Goal: Information Seeking & Learning: Learn about a topic

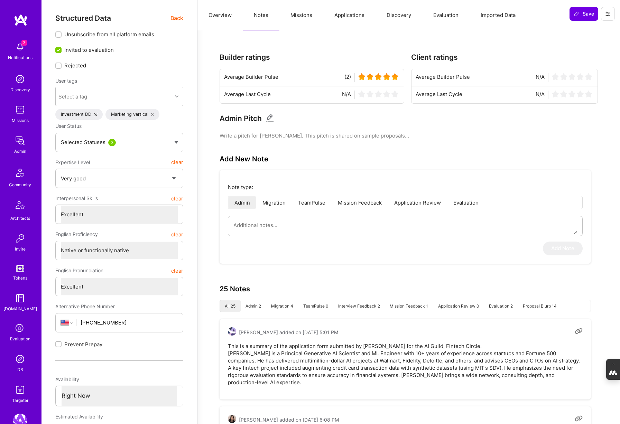
select select "5"
select select "7"
select select "US"
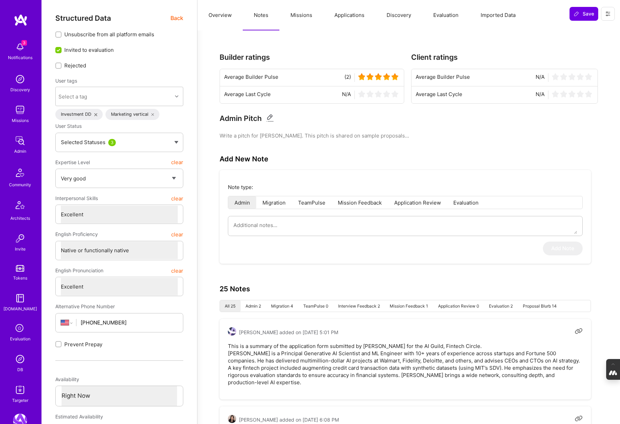
select select "Right Now"
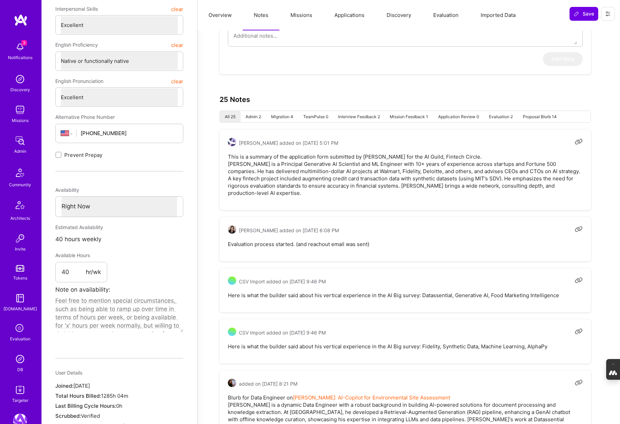
scroll to position [119, 0]
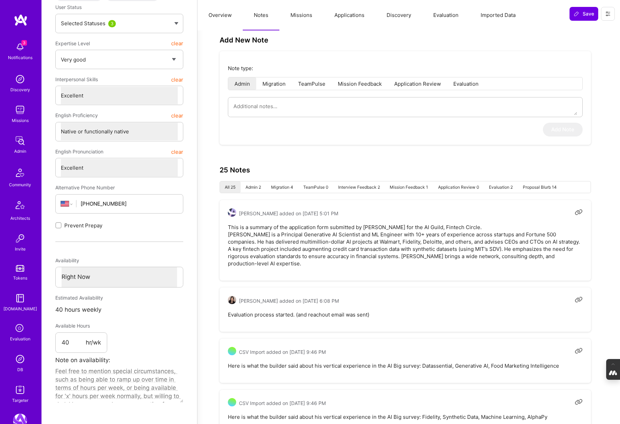
type textarea "x"
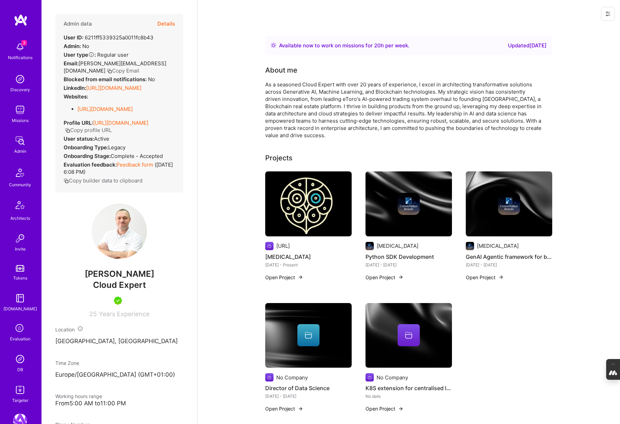
click at [169, 22] on button "Details" at bounding box center [166, 24] width 18 height 20
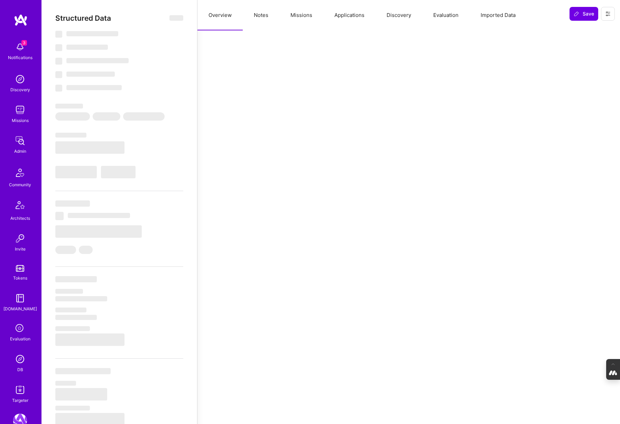
click at [447, 15] on button "Evaluation" at bounding box center [445, 15] width 47 height 30
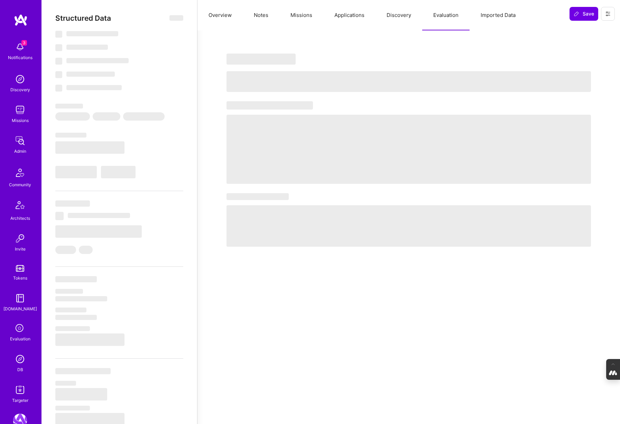
select select "Right Now"
select select "7"
select select "4"
select select "6"
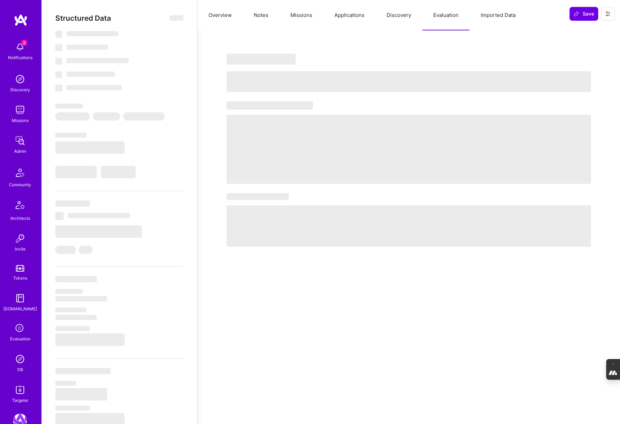
select select "NL"
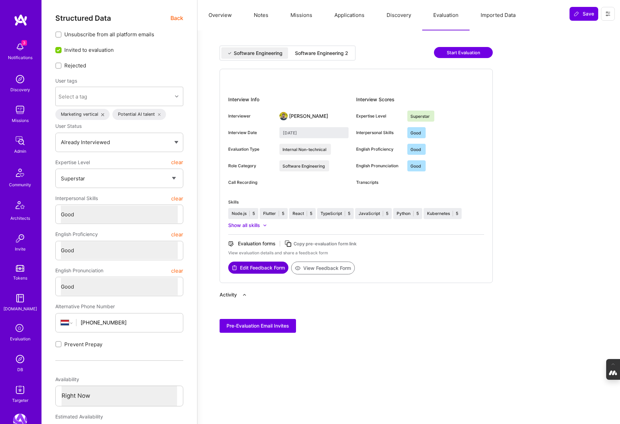
click at [327, 53] on div "Software Engineering 2" at bounding box center [321, 53] width 53 height 7
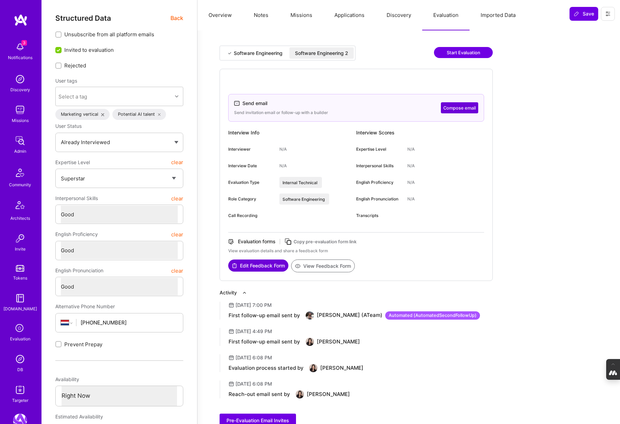
click at [223, 15] on button "Overview" at bounding box center [219, 15] width 45 height 30
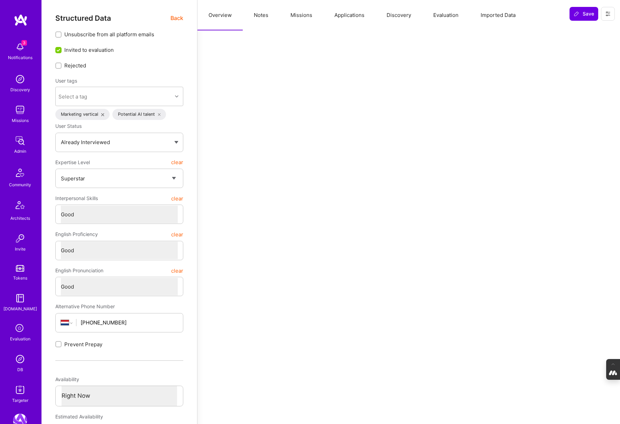
click at [259, 13] on button "Notes" at bounding box center [261, 15] width 37 height 30
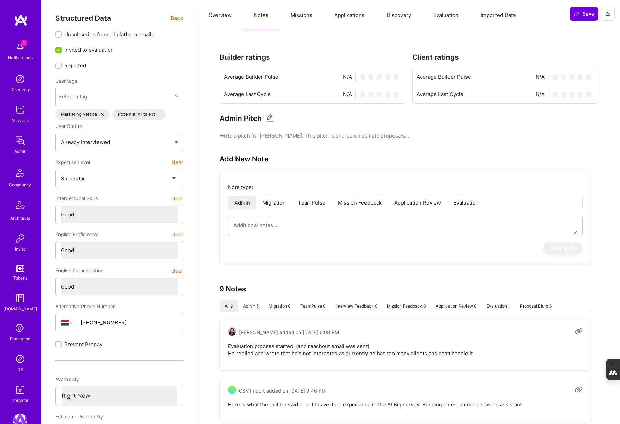
click at [178, 18] on span "Back" at bounding box center [176, 18] width 13 height 9
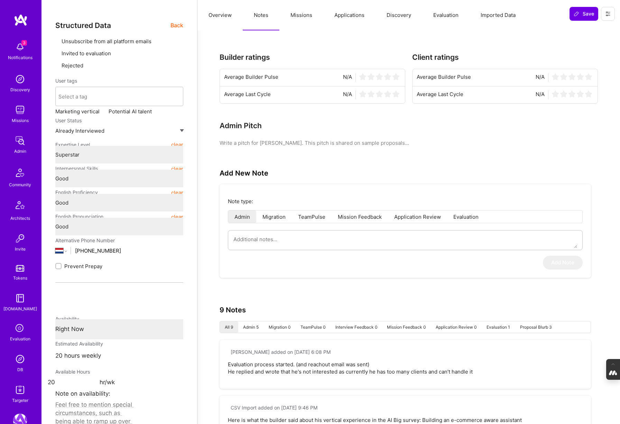
type textarea "x"
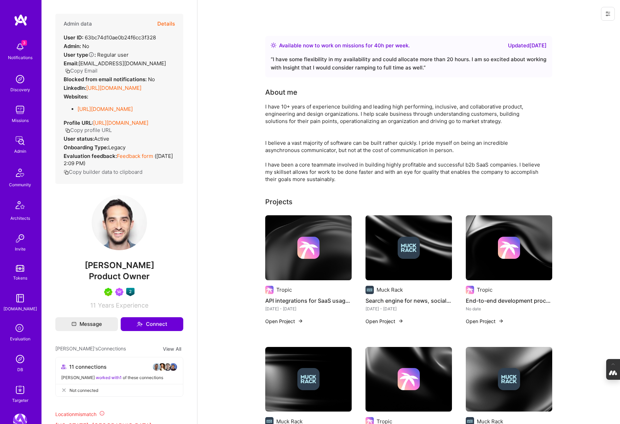
click at [167, 21] on button "Details" at bounding box center [166, 24] width 18 height 20
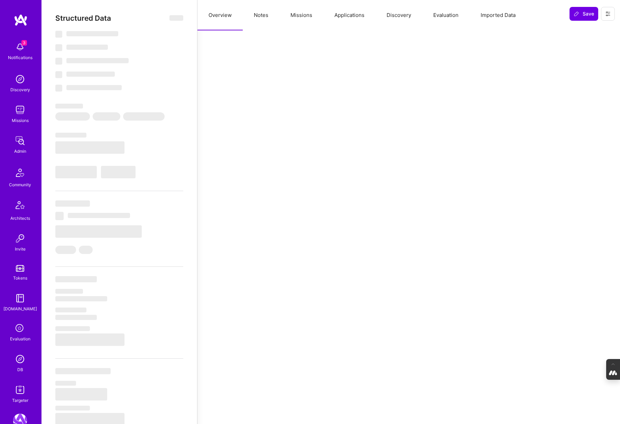
click at [261, 15] on button "Notes" at bounding box center [261, 15] width 37 height 30
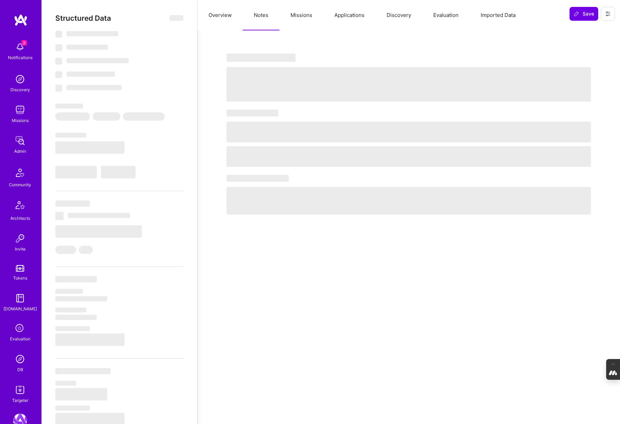
select select "Right Now"
select select "5"
select select "7"
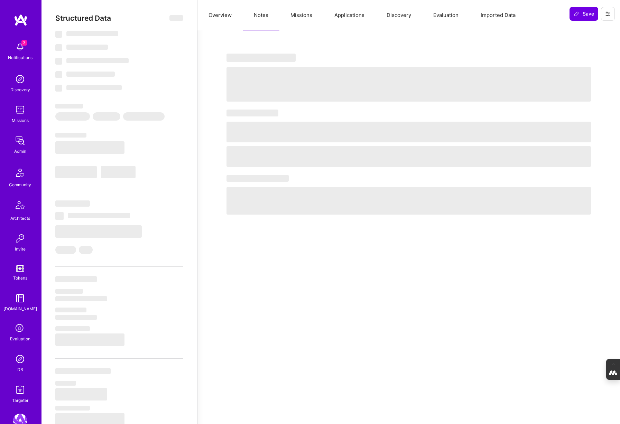
select select "US"
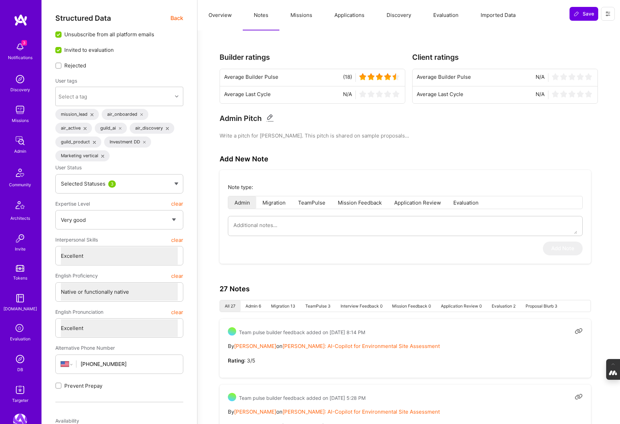
click at [432, 13] on button "Evaluation" at bounding box center [445, 15] width 47 height 30
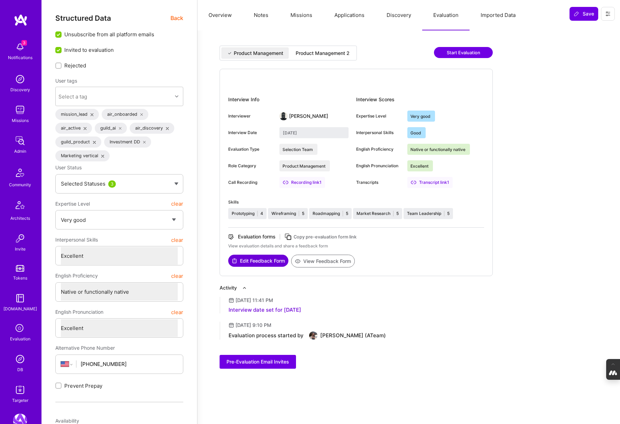
click at [333, 55] on div "Product Management 2" at bounding box center [323, 53] width 54 height 7
type input "August 15, 2025"
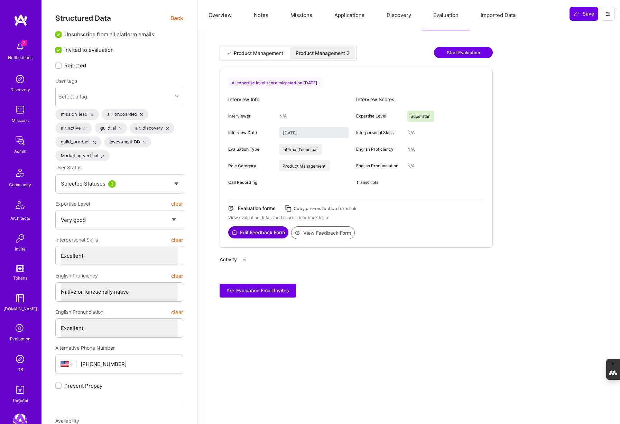
click at [260, 13] on button "Notes" at bounding box center [261, 15] width 37 height 30
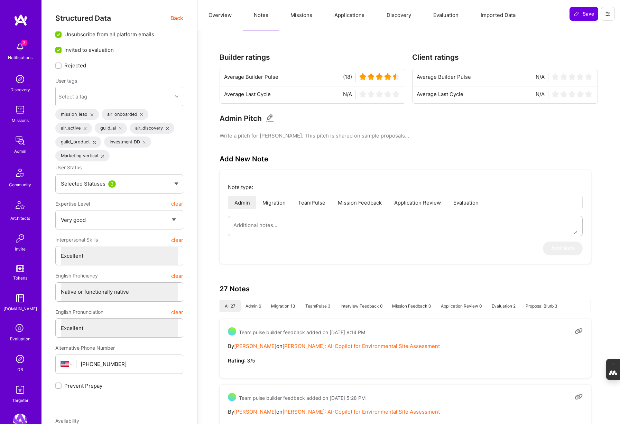
click at [175, 18] on span "Back" at bounding box center [176, 18] width 13 height 9
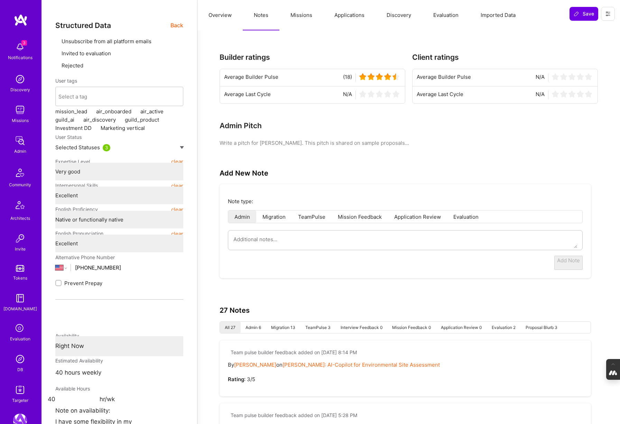
type textarea "x"
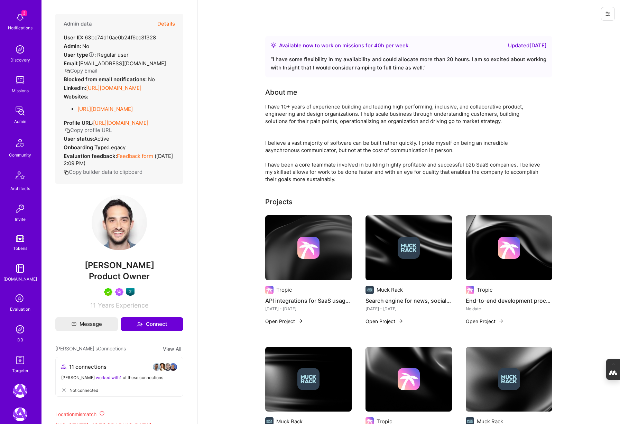
scroll to position [33, 0]
click at [18, 359] on img at bounding box center [20, 357] width 14 height 14
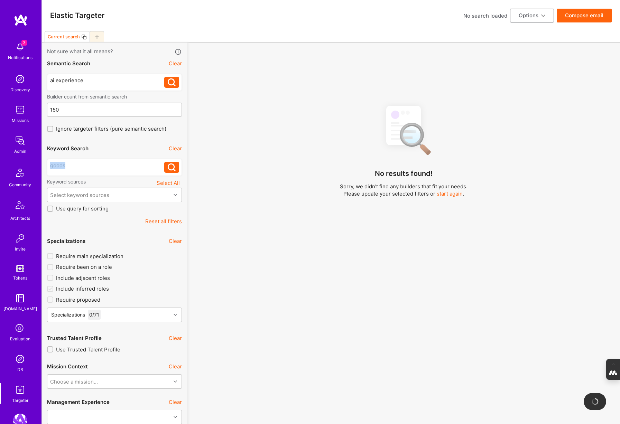
drag, startPoint x: 72, startPoint y: 168, endPoint x: 5, endPoint y: 168, distance: 67.1
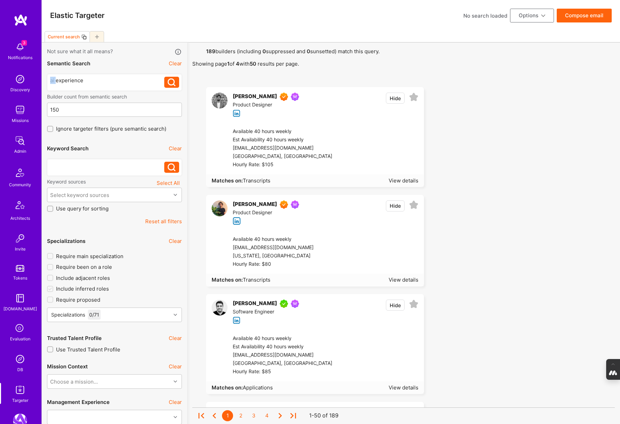
drag, startPoint x: 55, startPoint y: 80, endPoint x: 37, endPoint y: 80, distance: 18.7
click at [171, 81] on icon at bounding box center [172, 82] width 8 height 8
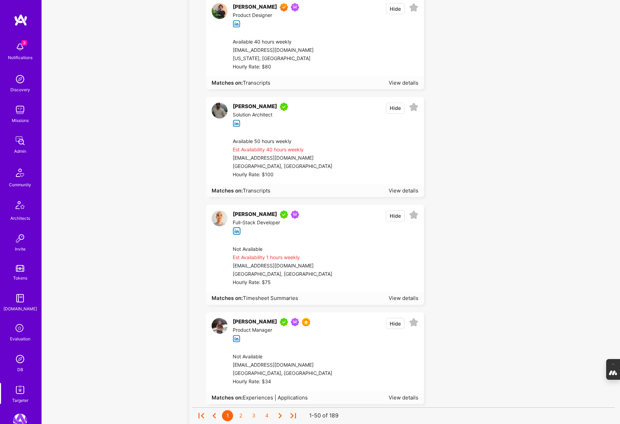
scroll to position [5048, 0]
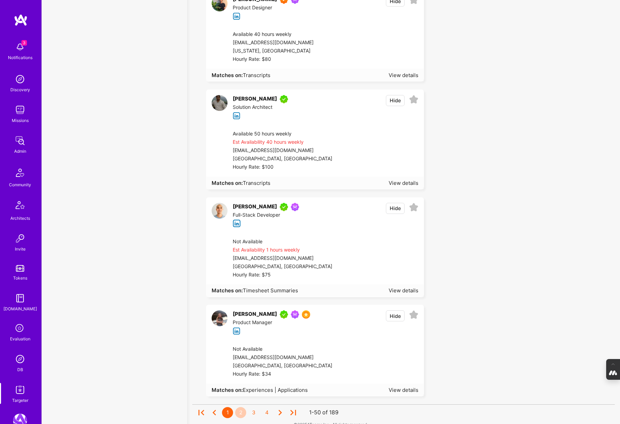
click at [242, 407] on div "2" at bounding box center [240, 412] width 11 height 11
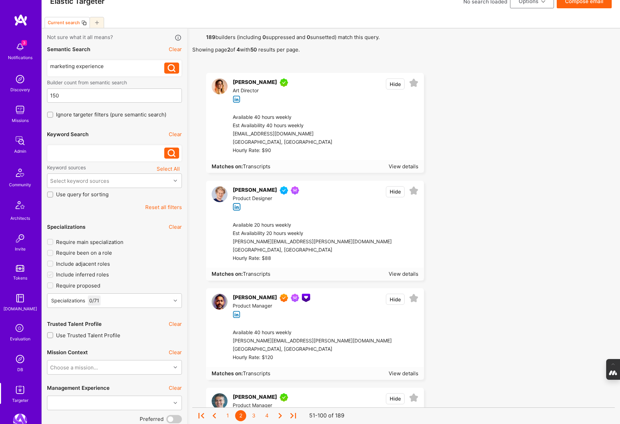
scroll to position [19, 0]
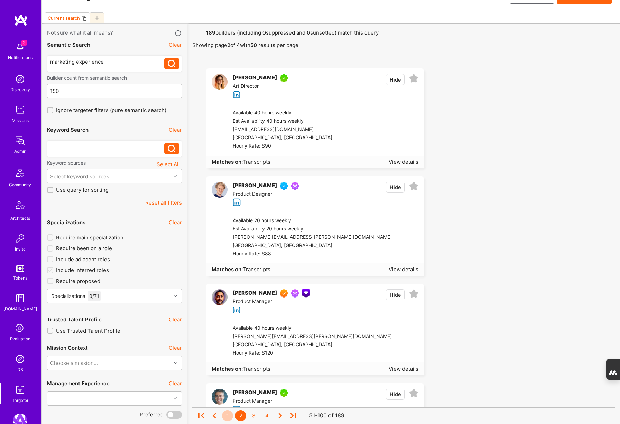
click at [228, 416] on div "1" at bounding box center [227, 415] width 11 height 11
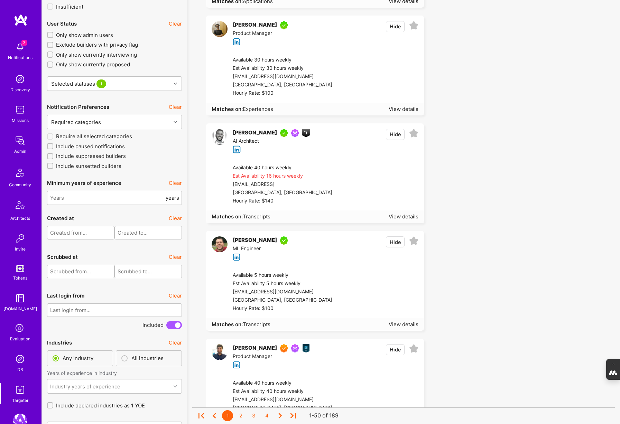
scroll to position [1365, 0]
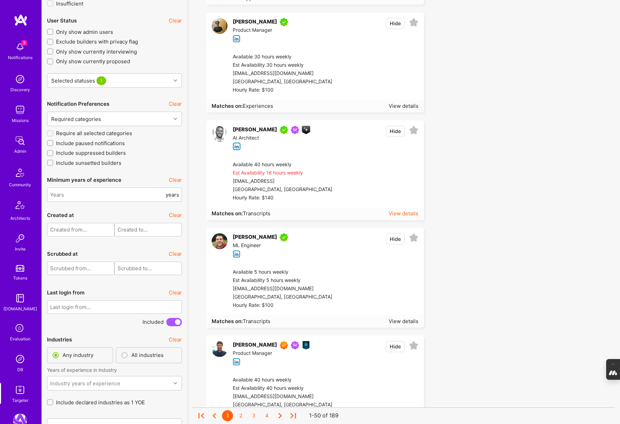
click at [398, 210] on div "View details" at bounding box center [403, 213] width 30 height 7
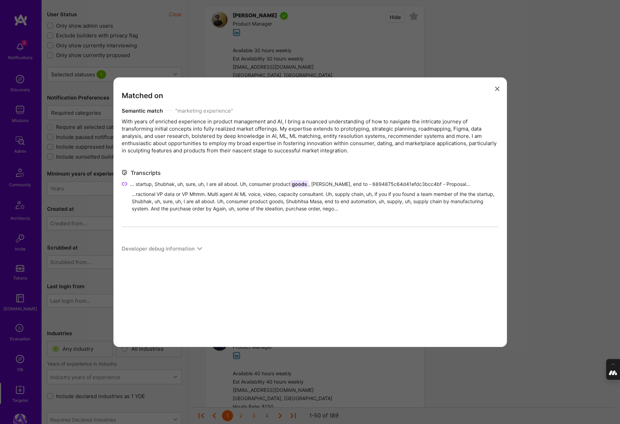
scroll to position [1376, 0]
click at [495, 87] on icon "modal" at bounding box center [497, 89] width 4 height 4
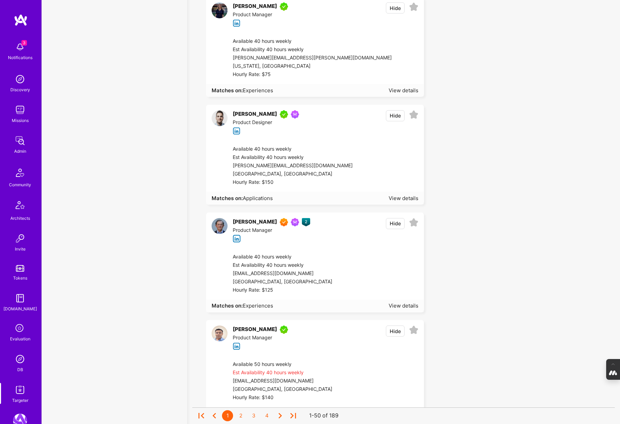
scroll to position [4417, 0]
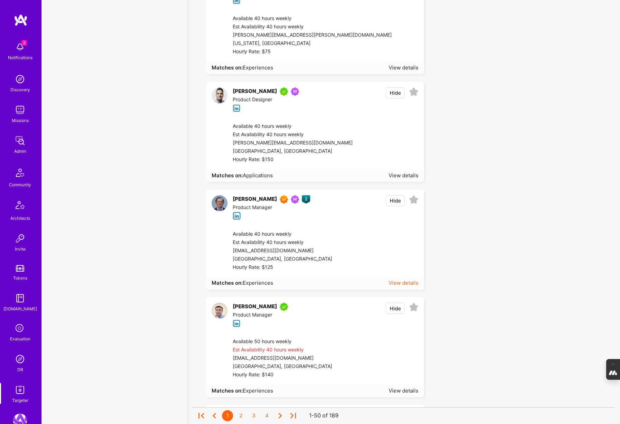
click at [407, 279] on div "View details" at bounding box center [403, 282] width 30 height 7
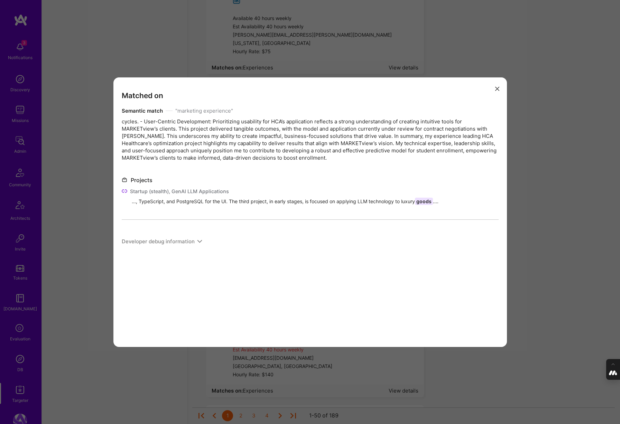
click at [497, 88] on icon "modal" at bounding box center [497, 89] width 4 height 4
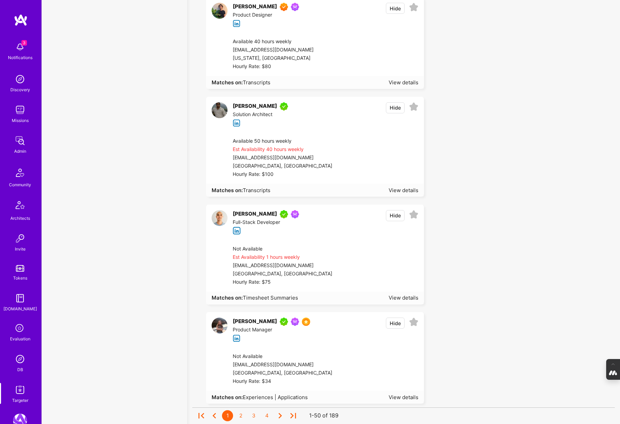
scroll to position [5048, 0]
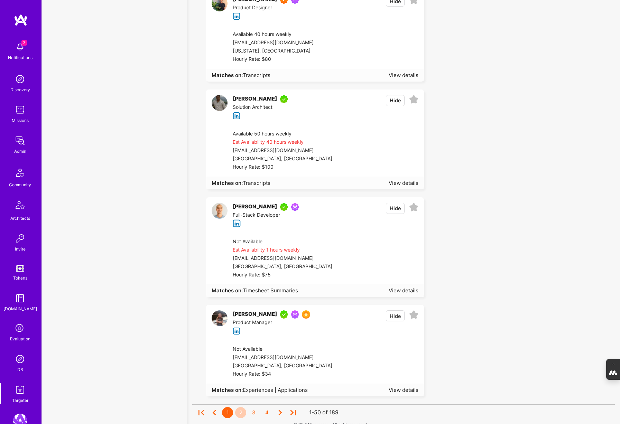
click at [242, 407] on div "2" at bounding box center [240, 412] width 11 height 11
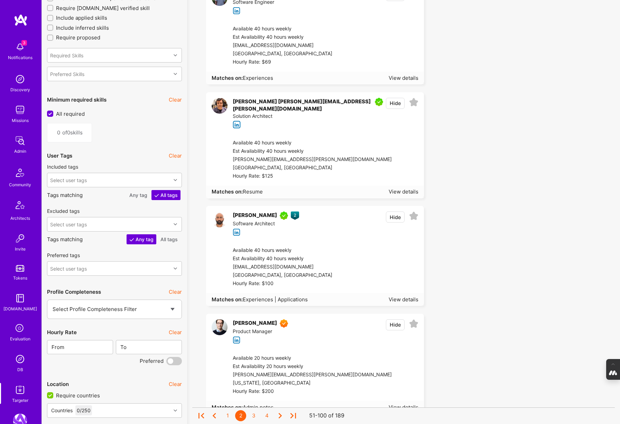
scroll to position [748, 0]
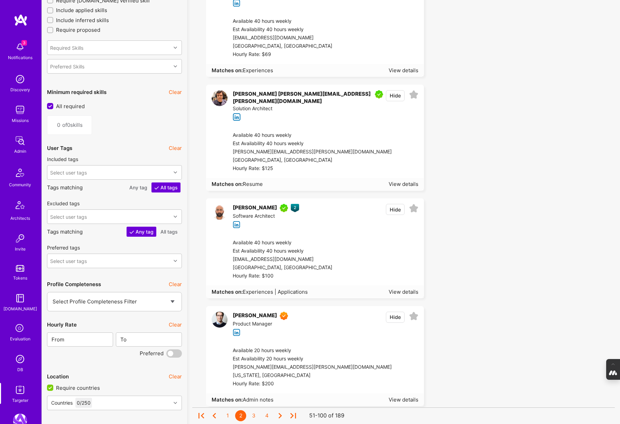
click at [262, 234] on div "Available 40 hours weekly Est Availability 40 hours weekly gowrishankarin@iclou…" at bounding box center [322, 260] width 201 height 52
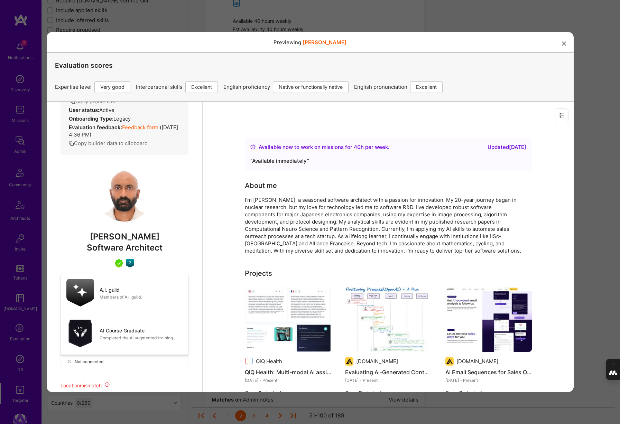
scroll to position [104, 0]
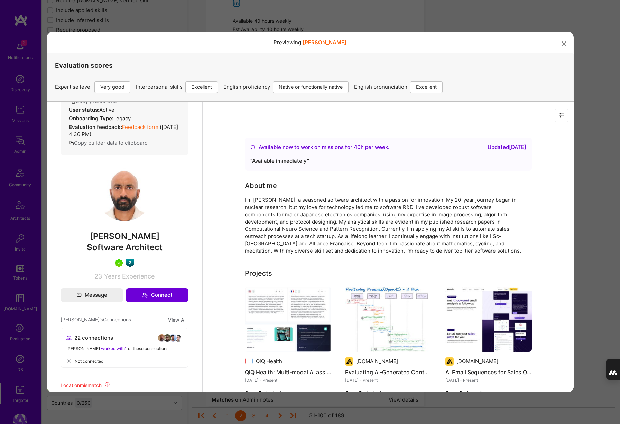
click at [564, 42] on icon "modal" at bounding box center [564, 43] width 4 height 4
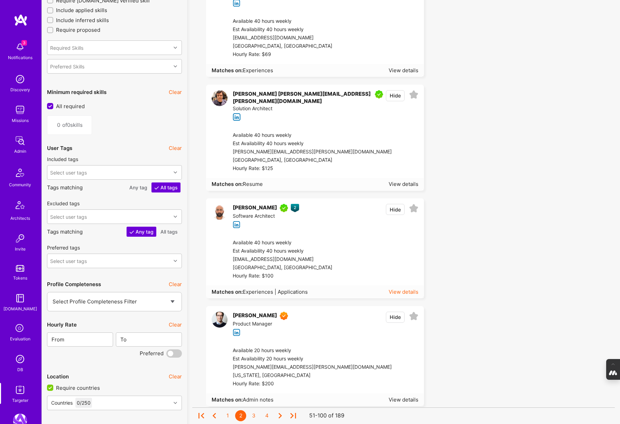
click at [397, 288] on div "View details" at bounding box center [403, 291] width 30 height 7
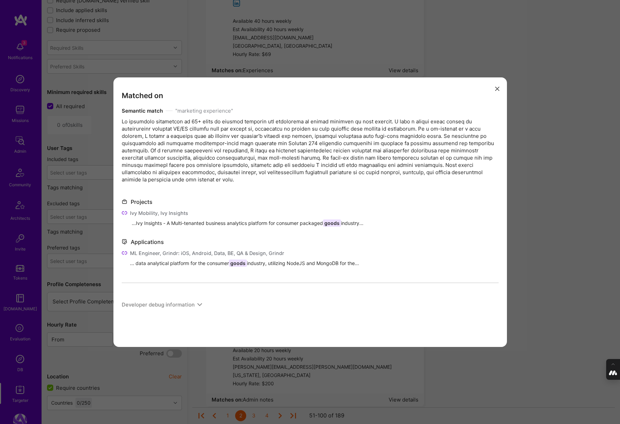
click at [496, 90] on icon "modal" at bounding box center [497, 89] width 4 height 4
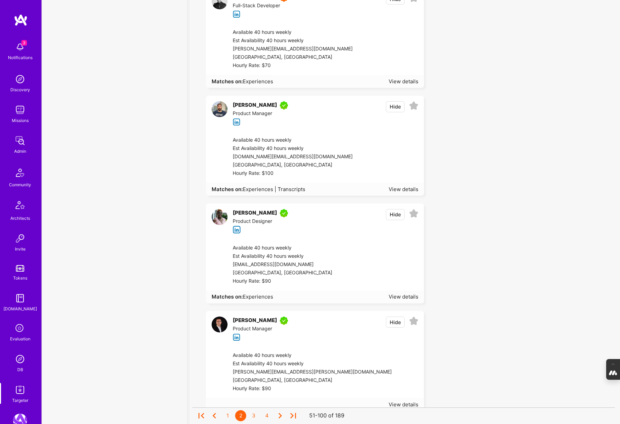
scroll to position [5064, 0]
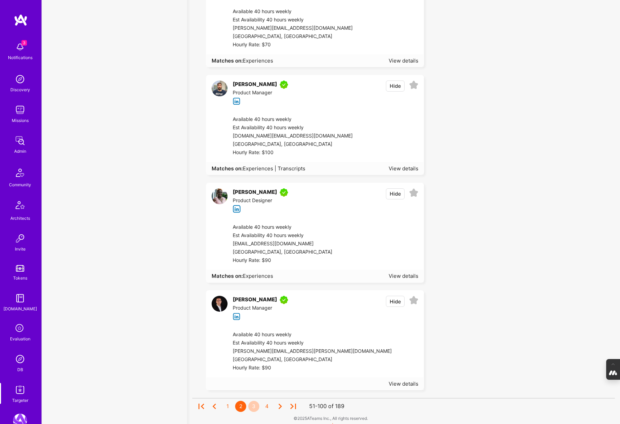
click at [253, 402] on div "3" at bounding box center [253, 406] width 11 height 11
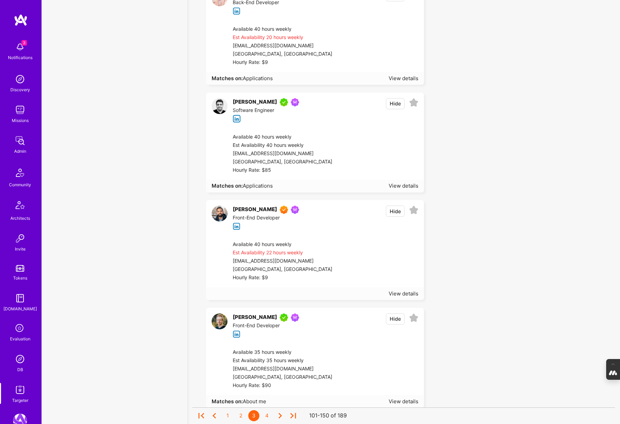
scroll to position [2564, 0]
click at [401, 293] on div "View details" at bounding box center [403, 294] width 30 height 7
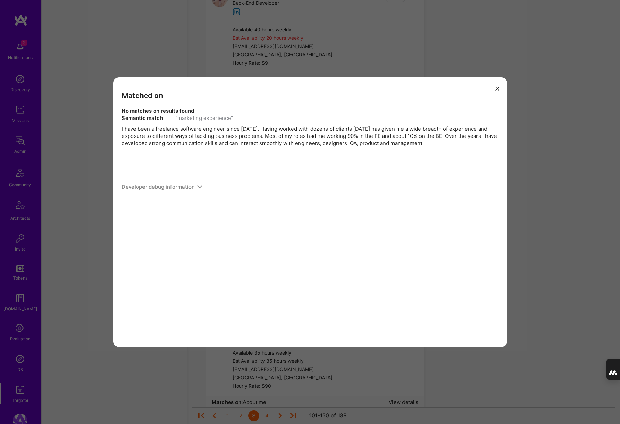
click at [497, 87] on icon "modal" at bounding box center [497, 89] width 4 height 4
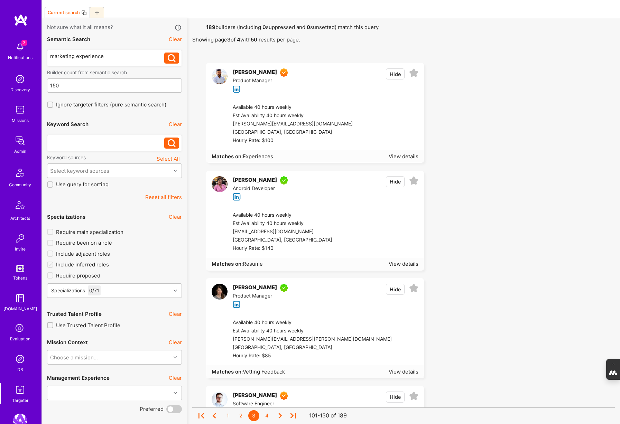
scroll to position [0, 0]
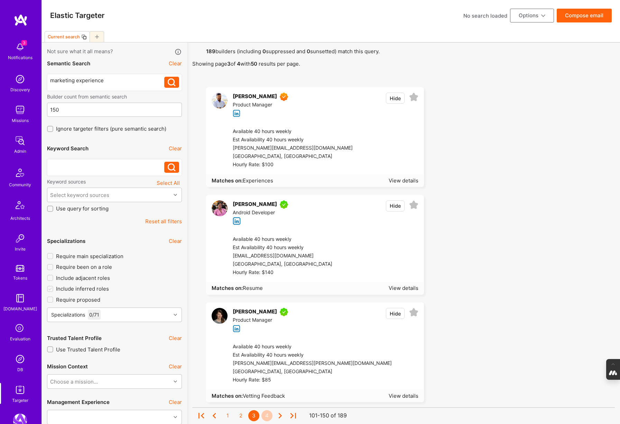
click at [265, 412] on div "4" at bounding box center [266, 415] width 11 height 11
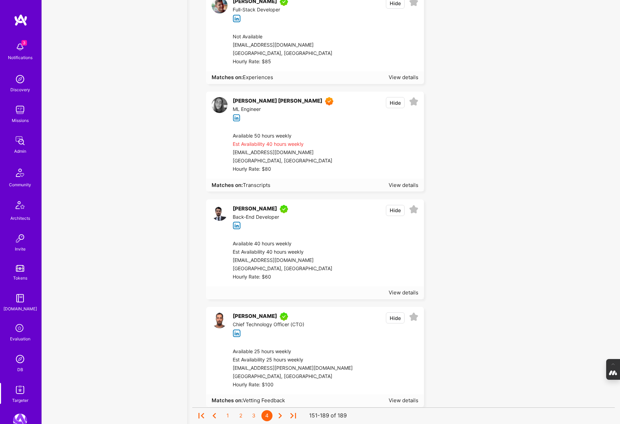
scroll to position [2721, 0]
click at [405, 183] on div "View details" at bounding box center [403, 184] width 30 height 7
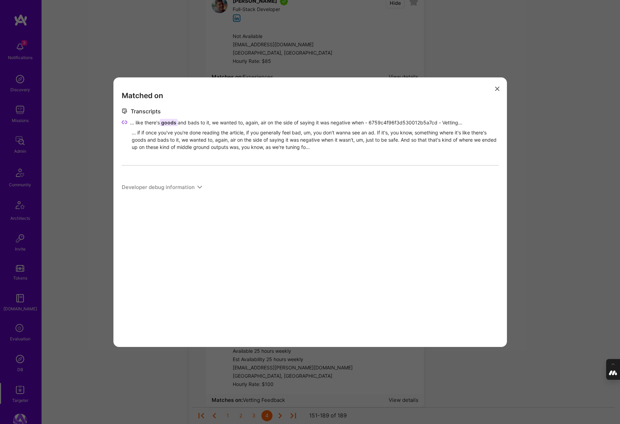
click at [536, 164] on div "Matched on Transcripts ... like there's goods and bads to it, we wanted to, aga…" at bounding box center [310, 212] width 620 height 424
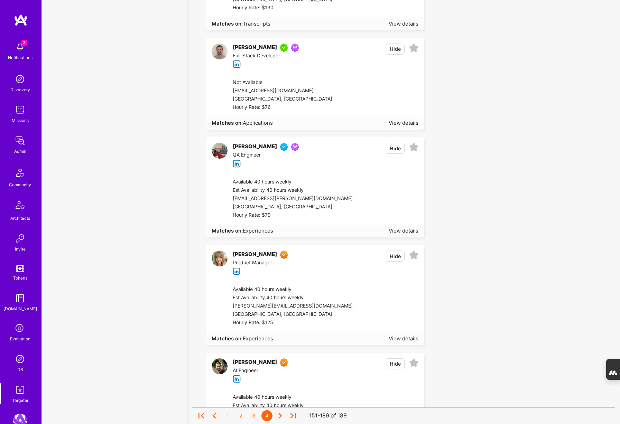
scroll to position [3205, 0]
click at [394, 122] on div "View details" at bounding box center [403, 122] width 30 height 7
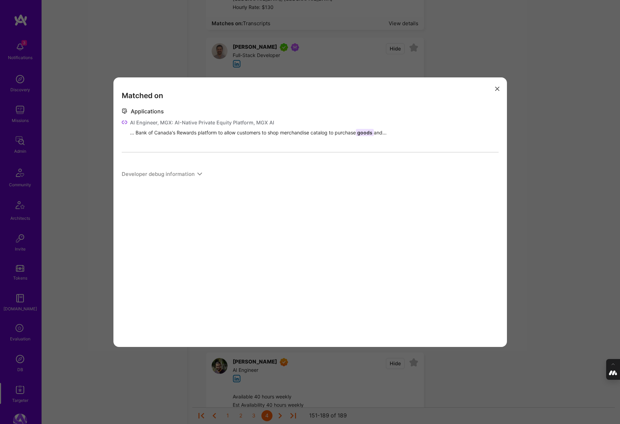
click at [559, 107] on div "Matched on Applications AI Engineer, MGX: AI-Native Private Equity Platform, MG…" at bounding box center [310, 212] width 620 height 424
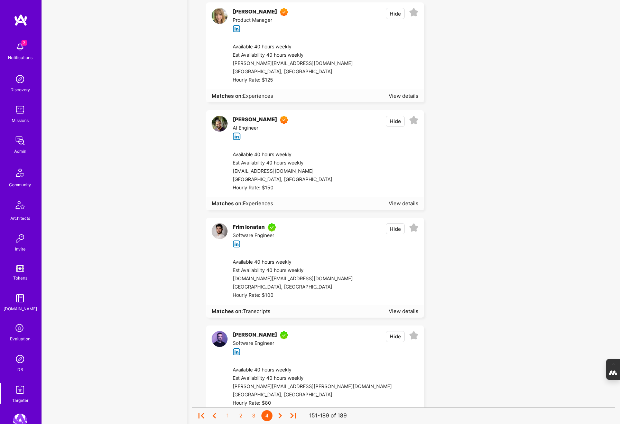
scroll to position [3449, 0]
click at [408, 200] on div "View details" at bounding box center [403, 202] width 30 height 7
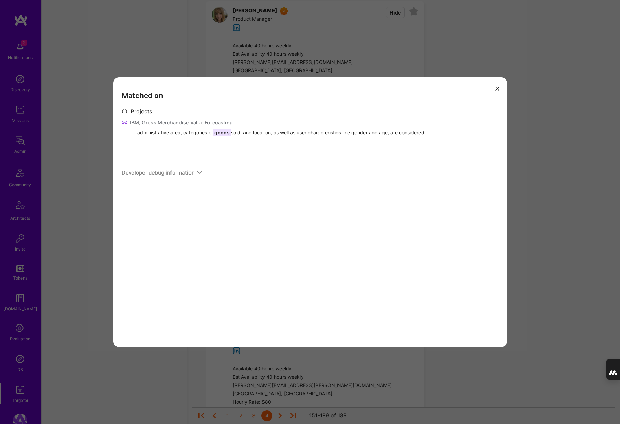
click at [556, 170] on div "Matched on Projects IBM, Gross Merchandise Value Forecasting ... administrative…" at bounding box center [310, 212] width 620 height 424
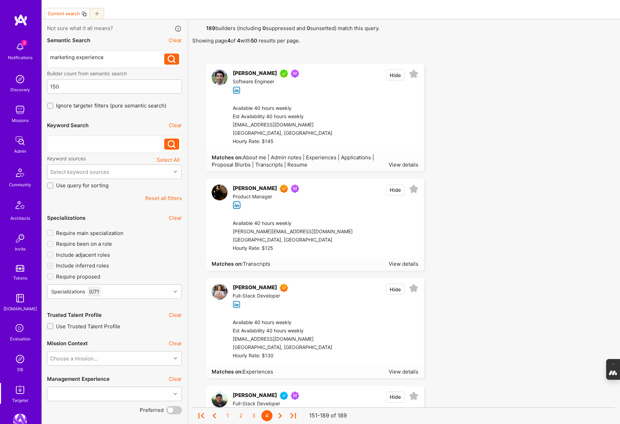
scroll to position [0, 0]
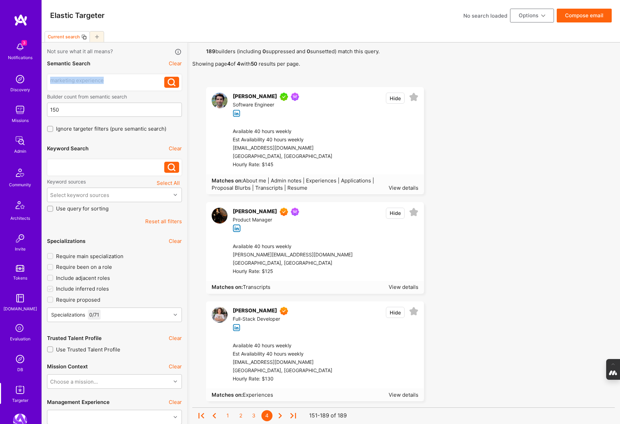
drag, startPoint x: 109, startPoint y: 82, endPoint x: 29, endPoint y: 80, distance: 79.2
click at [65, 171] on div at bounding box center [107, 167] width 114 height 11
click at [64, 167] on div "goods" at bounding box center [107, 165] width 114 height 7
drag, startPoint x: 78, startPoint y: 167, endPoint x: 26, endPoint y: 167, distance: 51.8
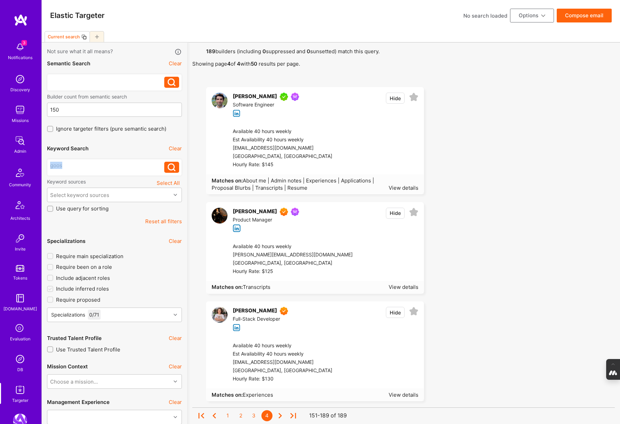
click at [174, 168] on icon at bounding box center [172, 167] width 8 height 8
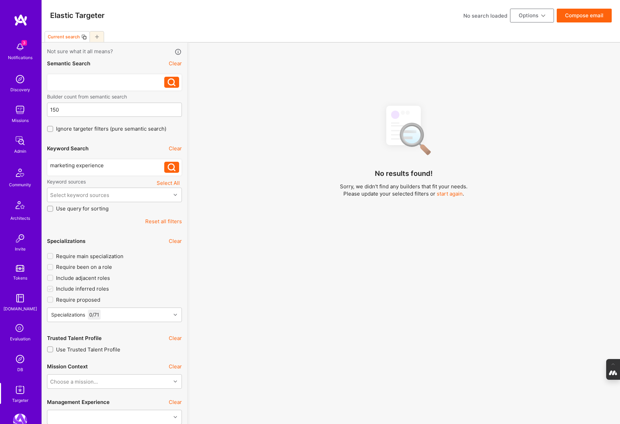
click at [171, 166] on icon at bounding box center [172, 167] width 8 height 8
click at [112, 163] on div "marketing experience" at bounding box center [107, 165] width 114 height 7
click at [171, 169] on icon at bounding box center [172, 167] width 8 height 8
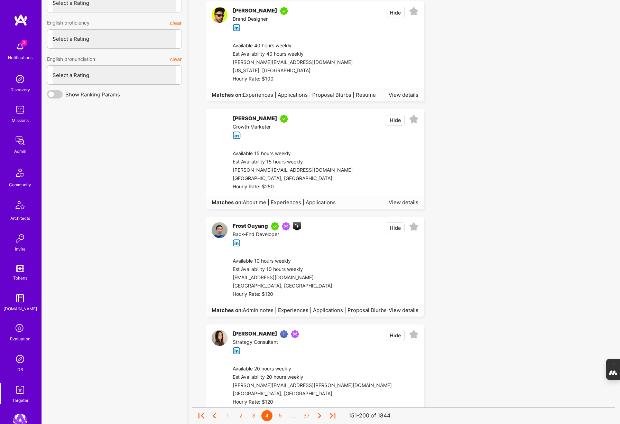
scroll to position [1929, 0]
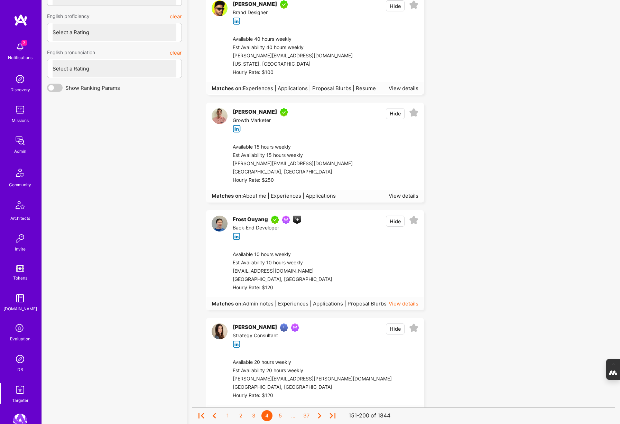
click at [401, 305] on div "View details" at bounding box center [403, 303] width 30 height 7
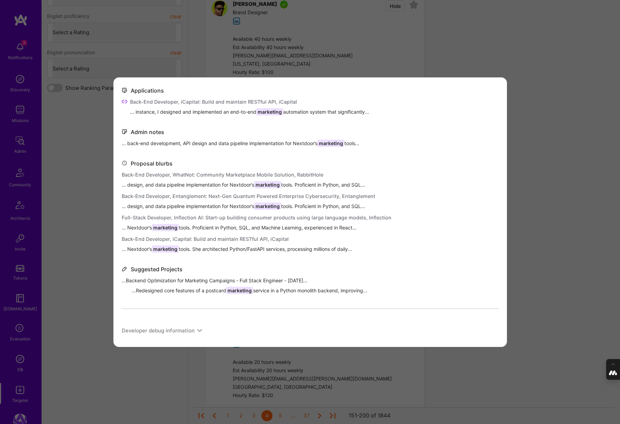
scroll to position [65, 0]
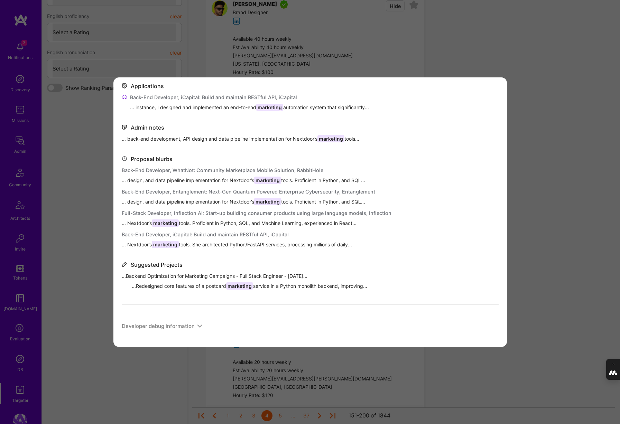
click at [530, 230] on div "Matched on Projects Nextdoor, Growth Campaign Using Python and Django ...Backen…" at bounding box center [310, 212] width 620 height 424
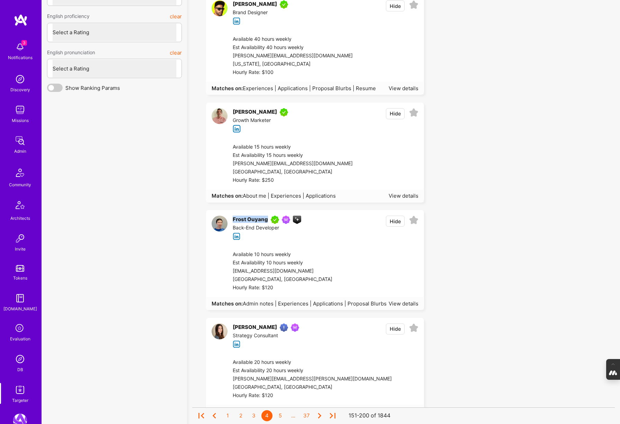
drag, startPoint x: 229, startPoint y: 217, endPoint x: 268, endPoint y: 219, distance: 38.4
click at [268, 219] on div "Frost Ouyang A.I. guild Members of A.I. guild. Back-End Developer" at bounding box center [264, 228] width 74 height 25
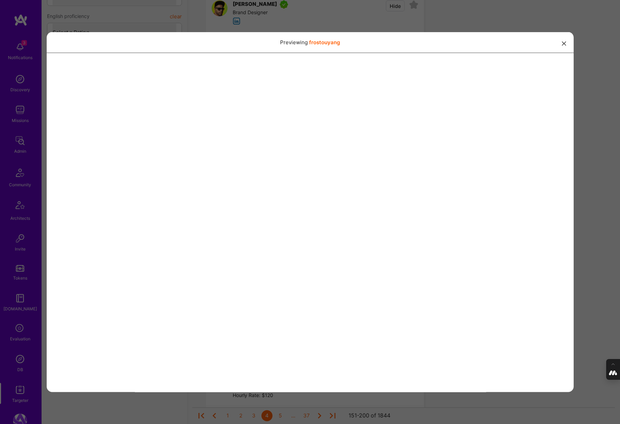
copy div "Frost Ouyang"
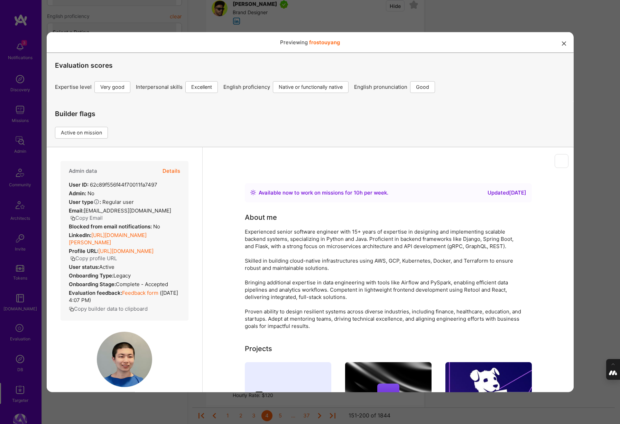
scroll to position [0, 0]
click at [173, 172] on button "Details" at bounding box center [171, 171] width 18 height 20
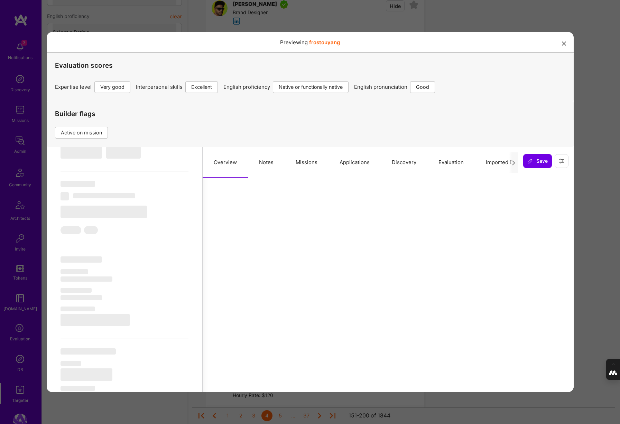
click at [269, 161] on button "Notes" at bounding box center [265, 162] width 37 height 30
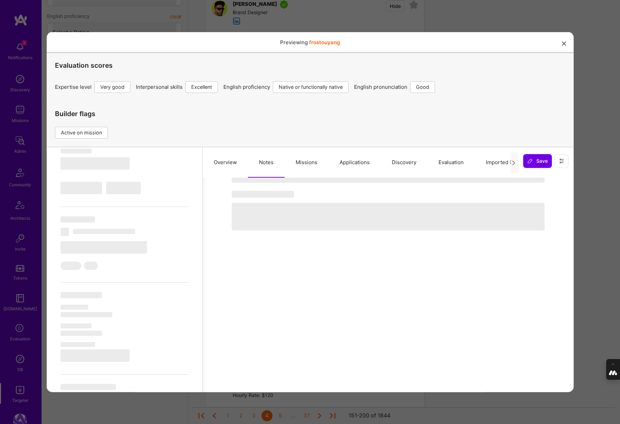
select select "Right Now"
select select "5"
select select "7"
select select "6"
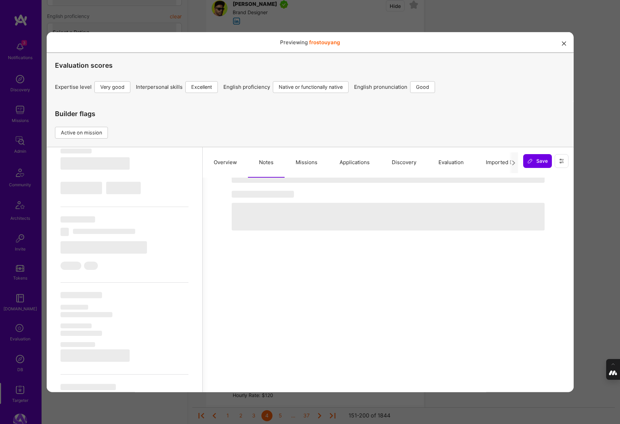
select select "CA"
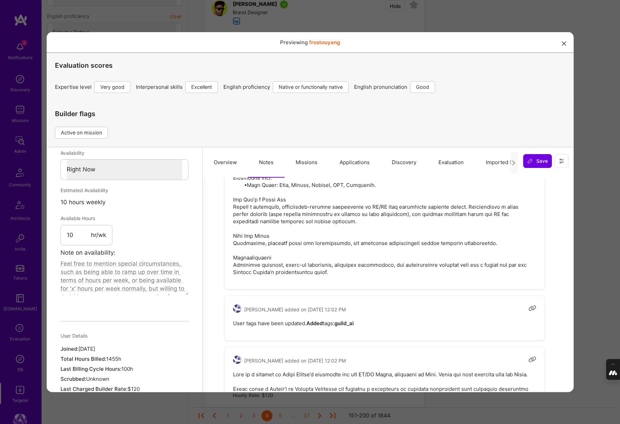
scroll to position [0, 0]
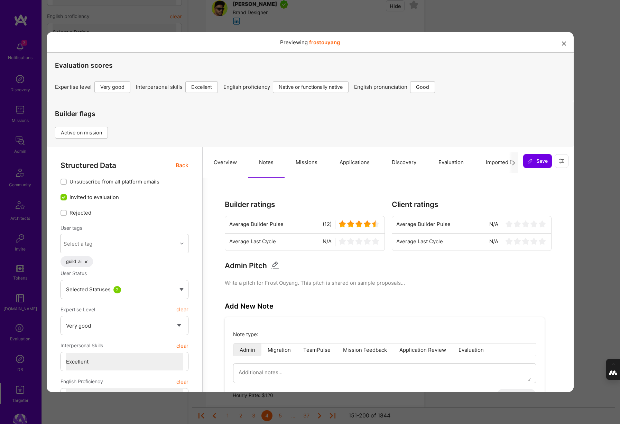
click at [563, 44] on icon "modal" at bounding box center [564, 43] width 4 height 4
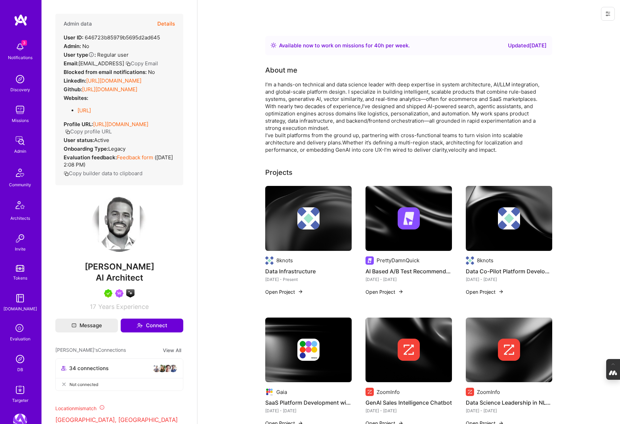
click at [174, 24] on button "Details" at bounding box center [166, 24] width 18 height 20
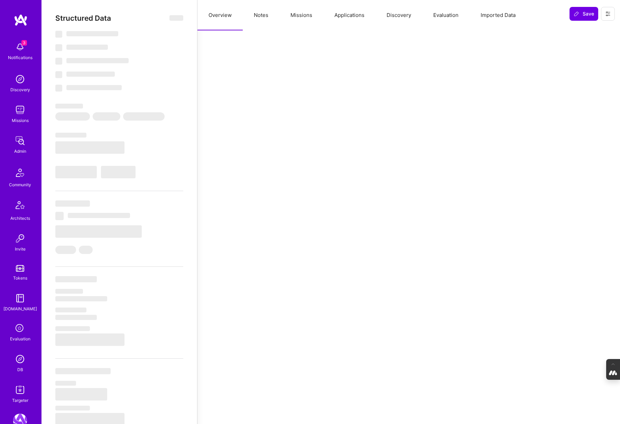
click at [260, 16] on button "Notes" at bounding box center [261, 15] width 37 height 30
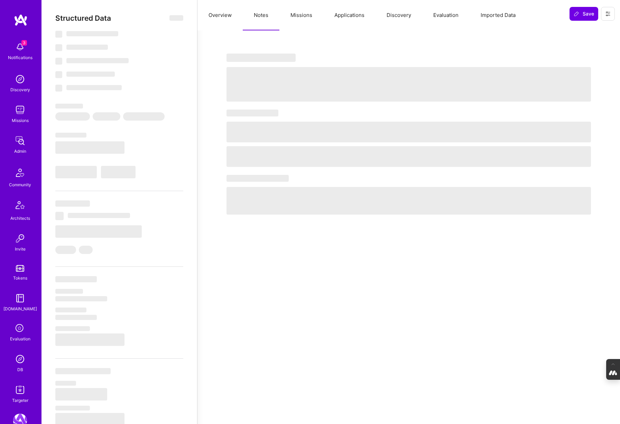
select select "Right Now"
select select "5"
select select "4"
select select "7"
select select "6"
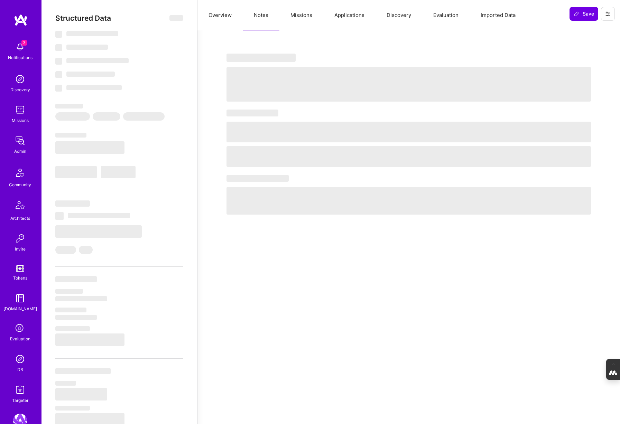
select select "US"
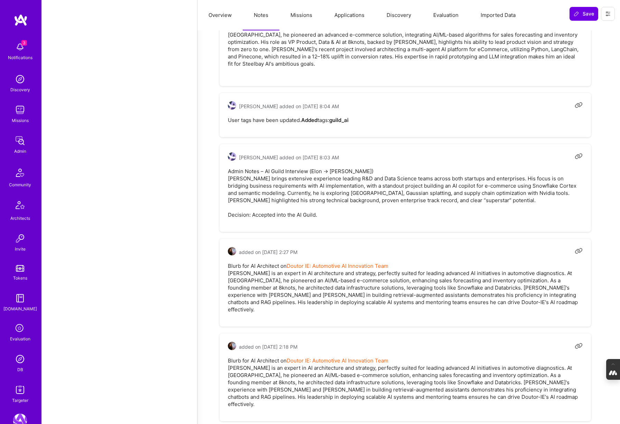
scroll to position [686, 0]
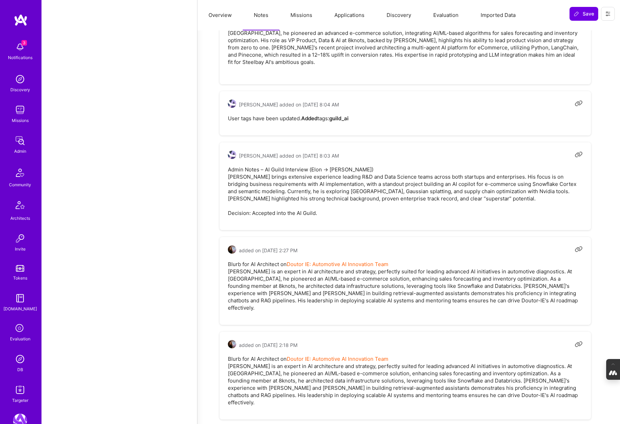
type textarea "x"
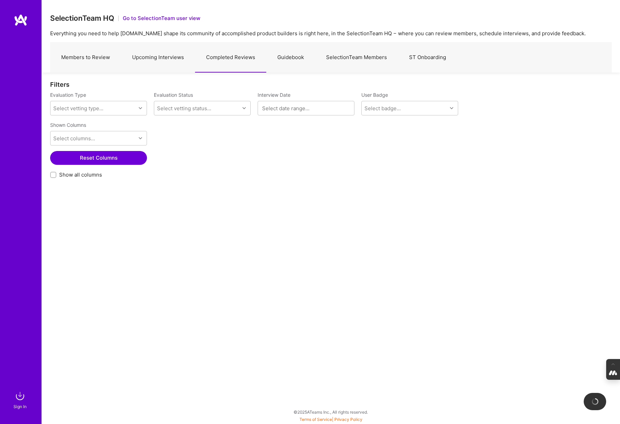
checkbox input "false"
